Goal: Information Seeking & Learning: Learn about a topic

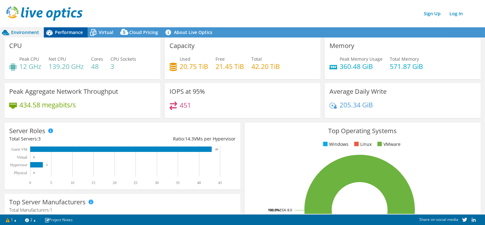
click at [73, 31] on span "Performance" at bounding box center [69, 32] width 28 height 6
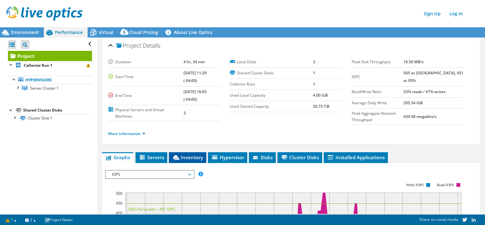
click at [185, 159] on span "Inventory" at bounding box center [187, 157] width 31 height 6
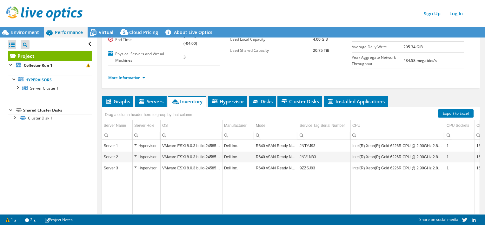
scroll to position [57, 0]
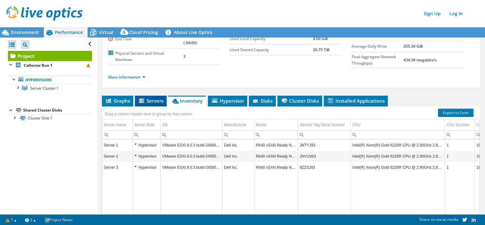
click at [154, 100] on span "Servers" at bounding box center [150, 100] width 25 height 6
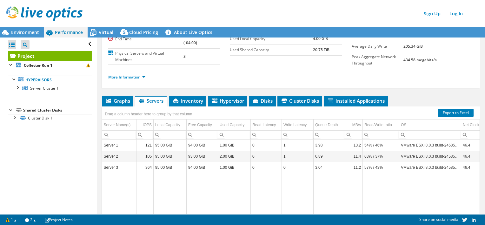
scroll to position [0, 0]
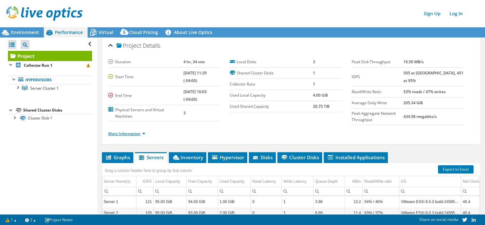
click at [128, 132] on link "More Information" at bounding box center [126, 133] width 37 height 5
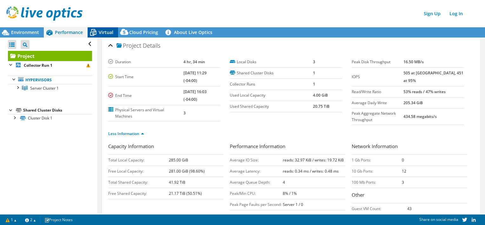
click at [110, 34] on span "Virtual" at bounding box center [106, 32] width 15 height 6
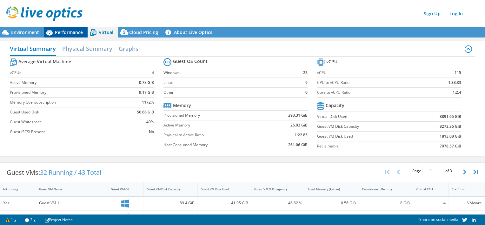
click at [72, 35] on span "Performance" at bounding box center [69, 32] width 28 height 6
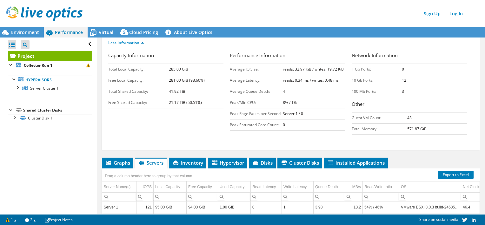
scroll to position [91, 0]
